Goal: Navigation & Orientation: Find specific page/section

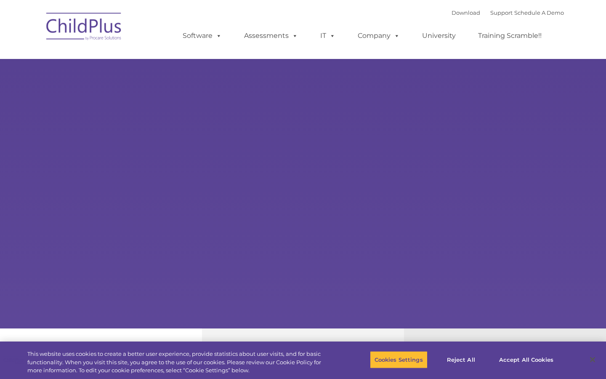
type input ""
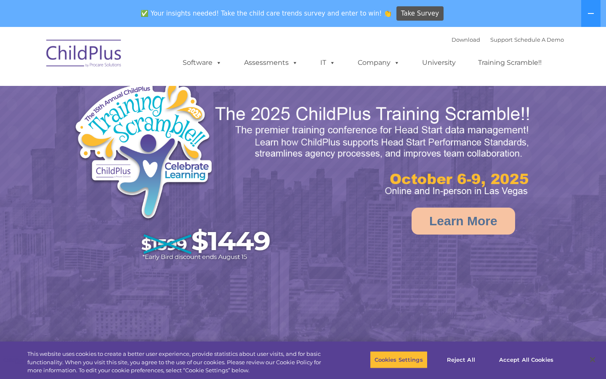
select select "MEDIUM"
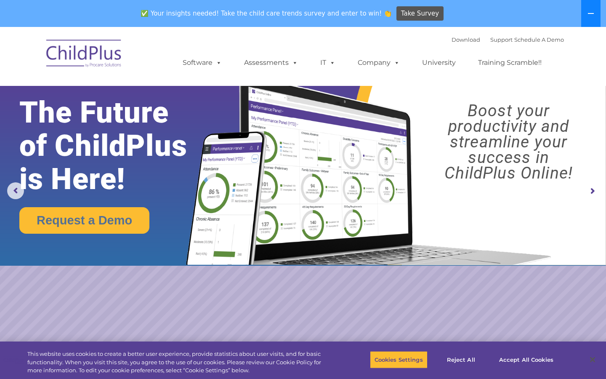
click at [591, 13] on icon at bounding box center [590, 13] width 7 height 7
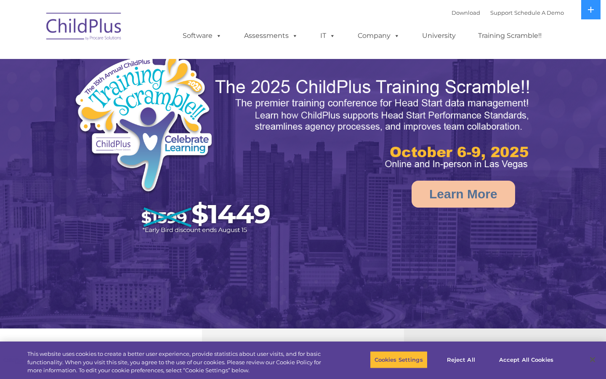
select select "MEDIUM"
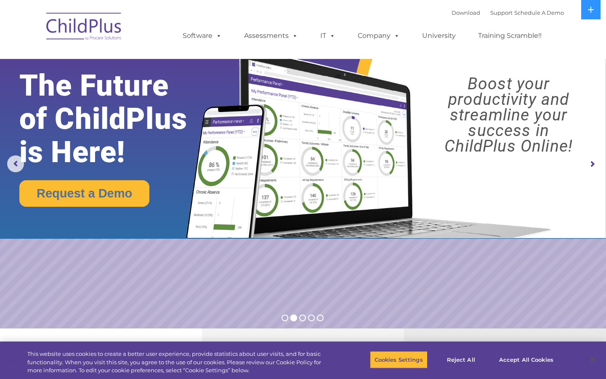
click at [589, 160] on rs-arrow at bounding box center [592, 164] width 17 height 17
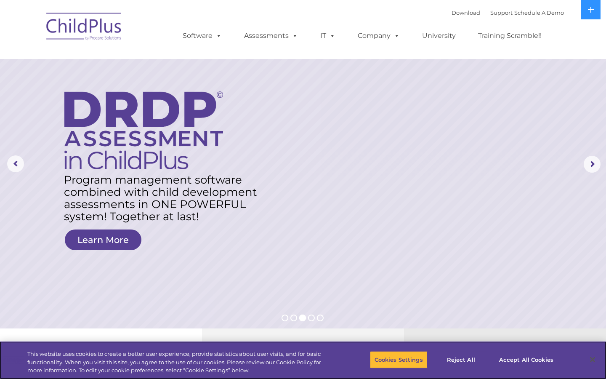
click at [340, 360] on div "Cookies Settings Reject All Accept All Cookies" at bounding box center [466, 360] width 267 height 30
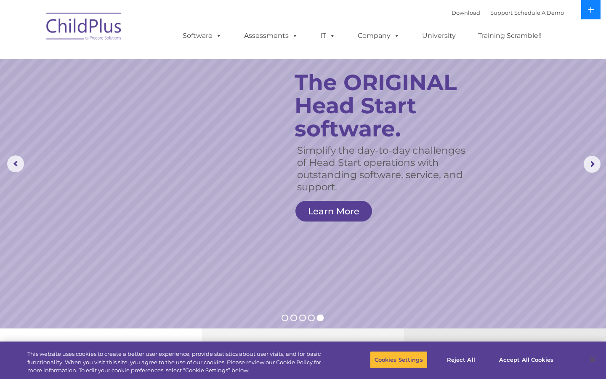
click at [589, 15] on button at bounding box center [590, 9] width 19 height 19
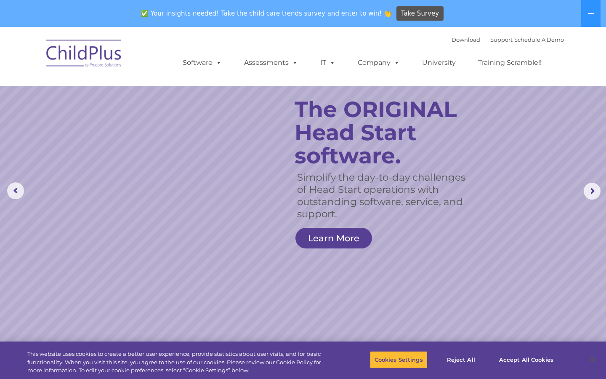
click at [99, 56] on img at bounding box center [84, 55] width 84 height 42
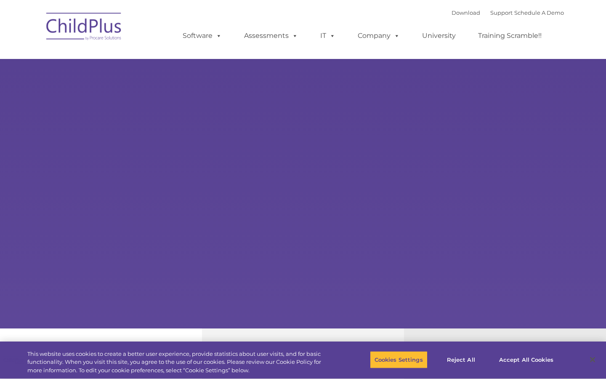
type input ""
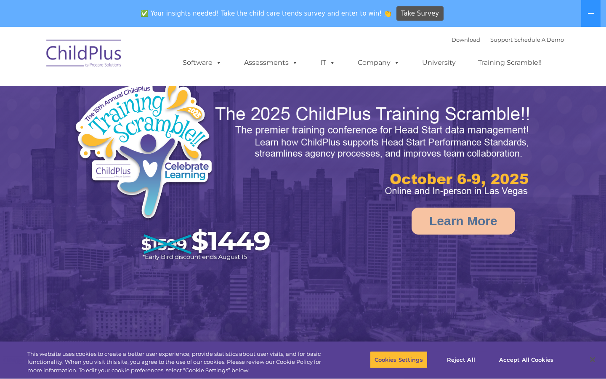
select select "MEDIUM"
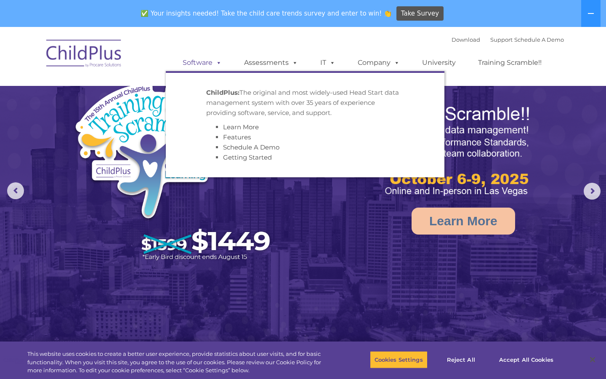
click at [222, 60] on link "Software" at bounding box center [202, 62] width 56 height 17
